Goal: Find specific page/section: Find specific page/section

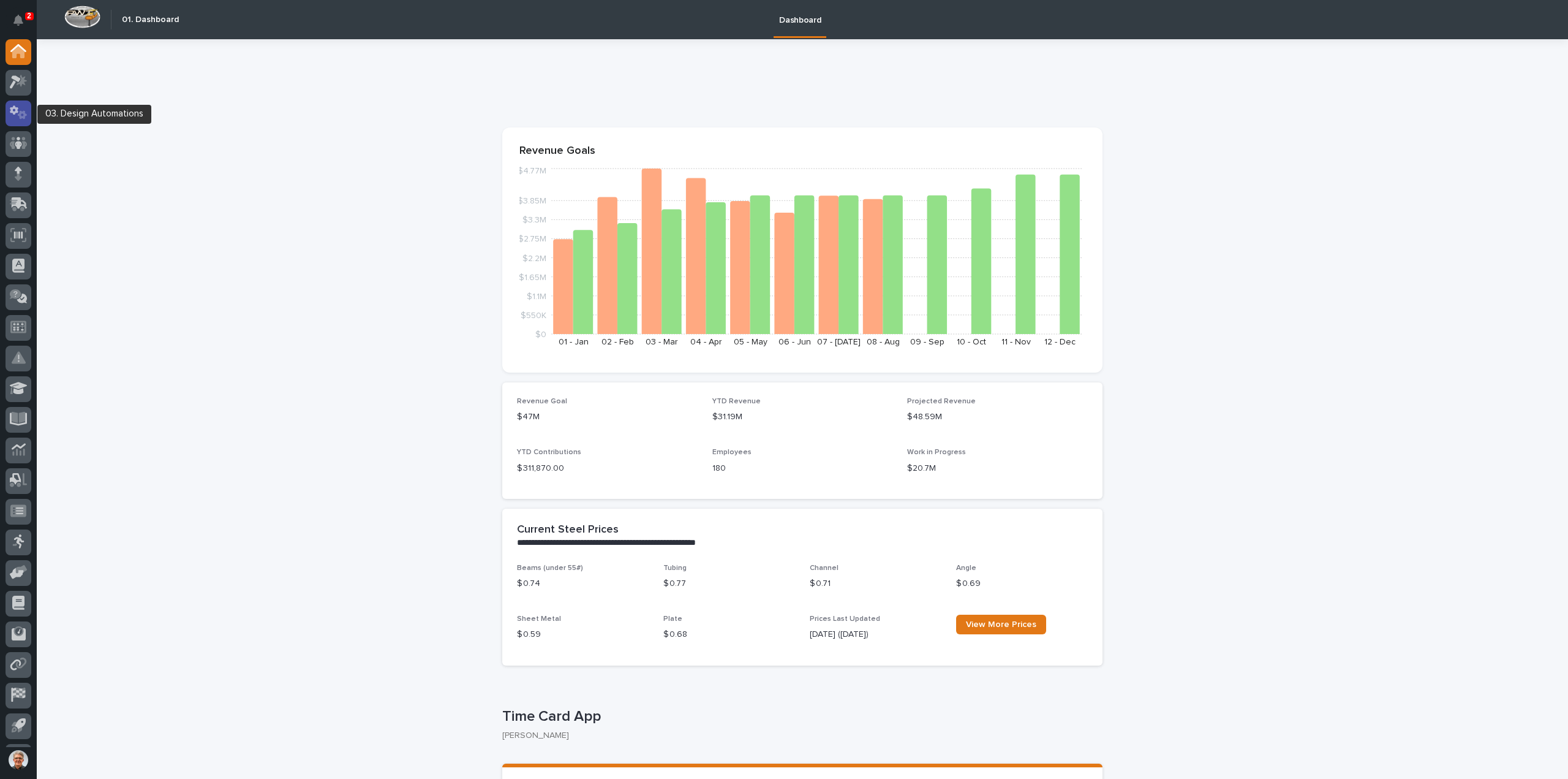
click at [12, 107] on icon at bounding box center [14, 110] width 9 height 10
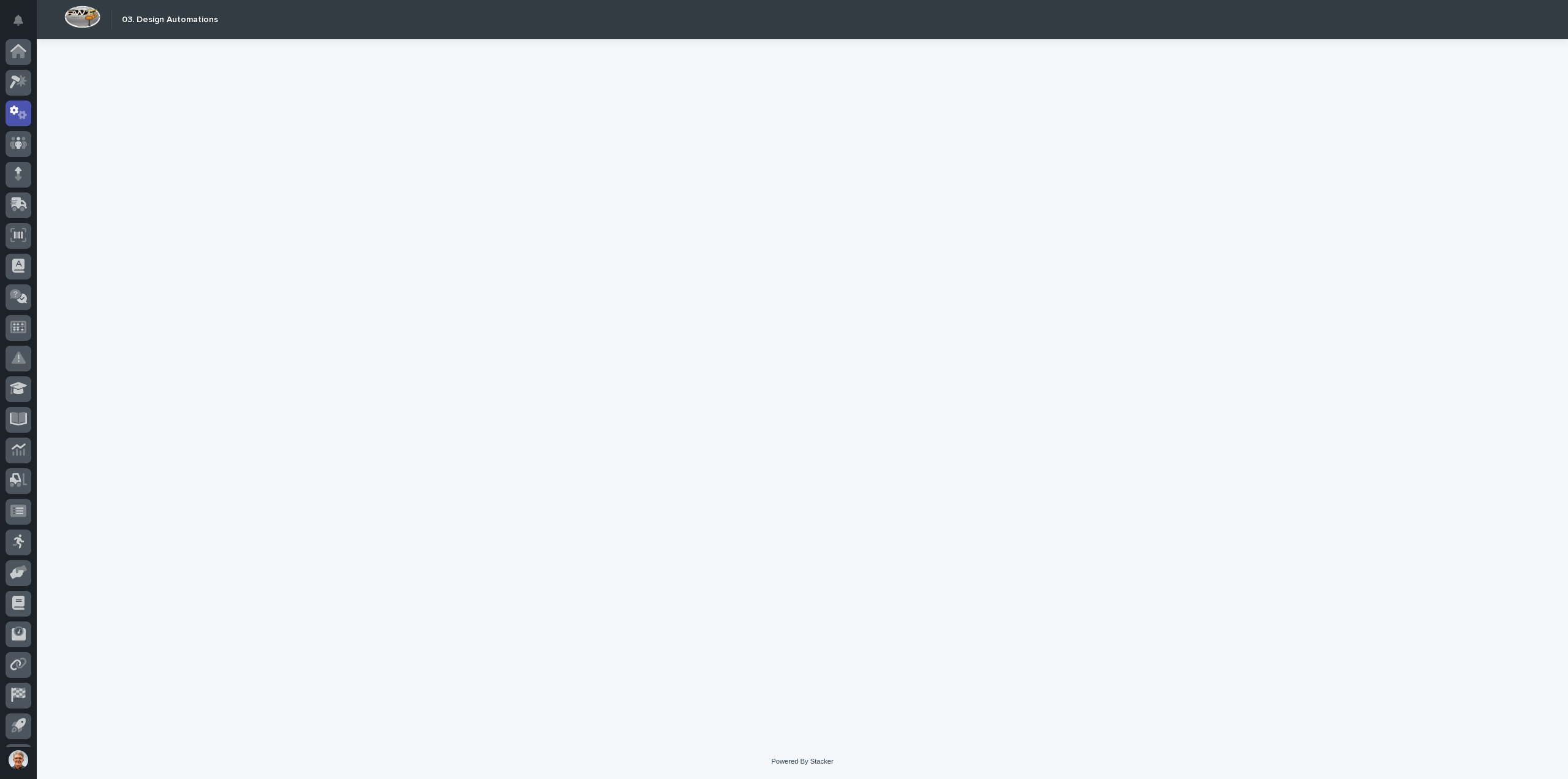
scroll to position [27, 0]
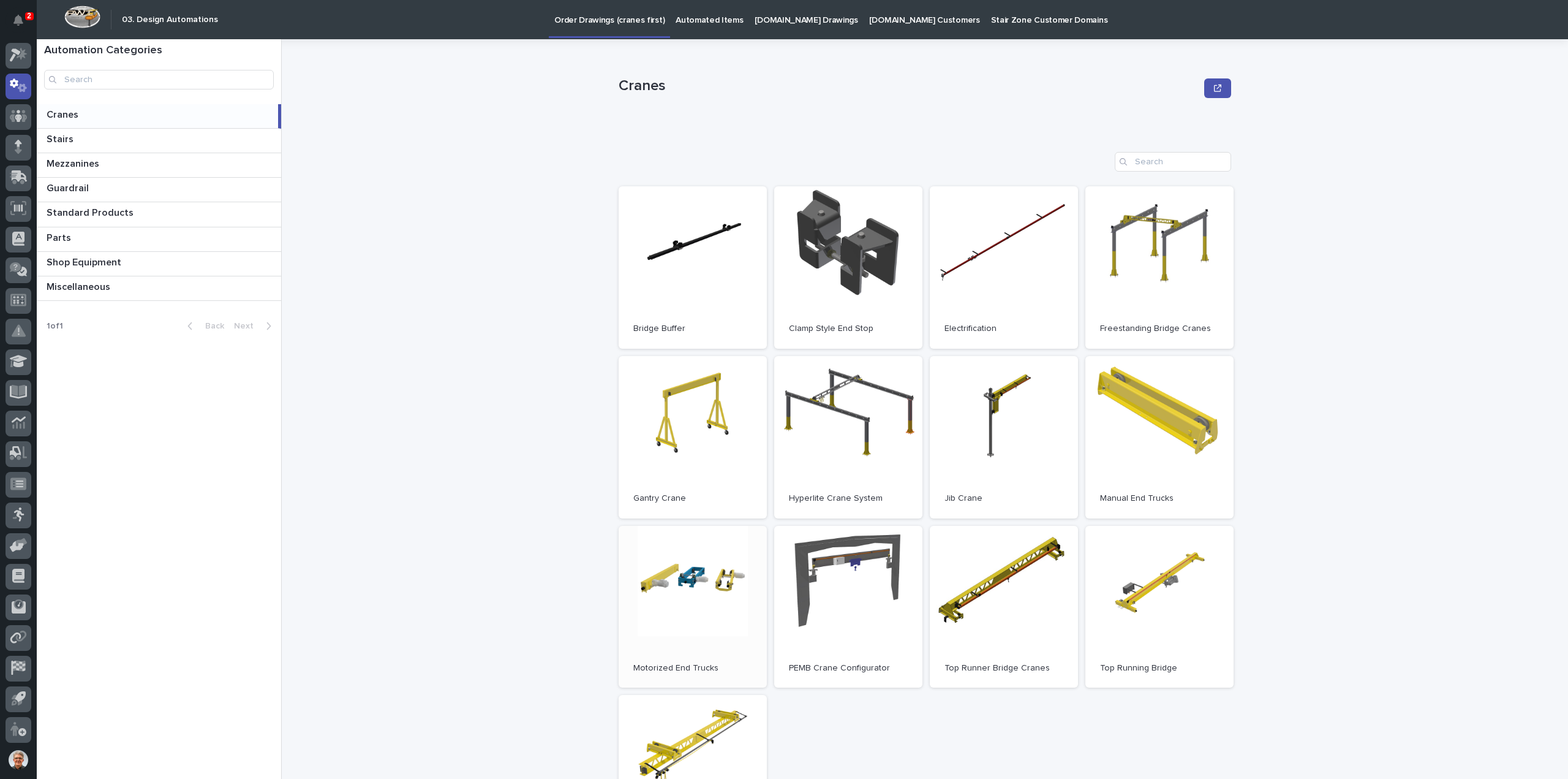
click at [675, 574] on link "Open" at bounding box center [693, 606] width 148 height 162
click at [1153, 584] on link "Open" at bounding box center [1160, 606] width 148 height 162
